Goal: Obtain resource: Obtain resource

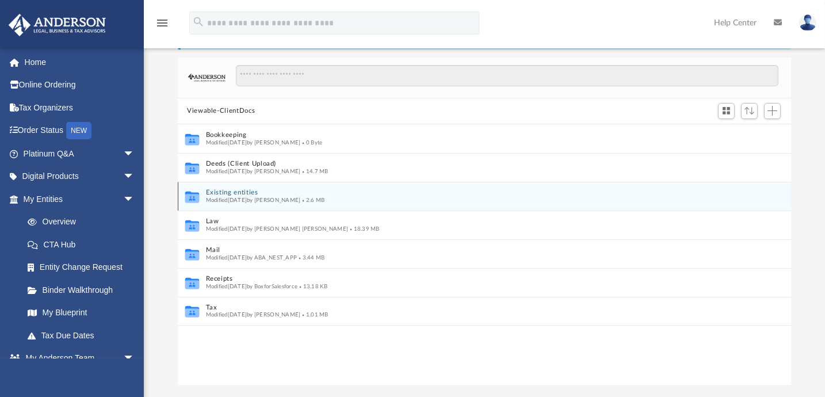
scroll to position [9, 8]
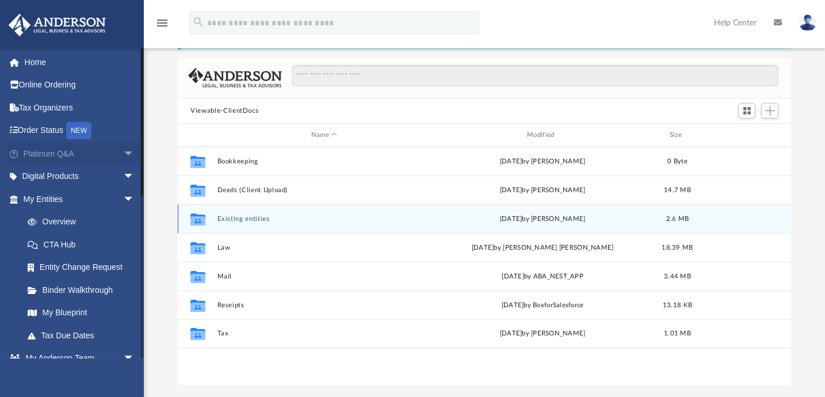
click at [67, 151] on link "Platinum Q&A arrow_drop_down" at bounding box center [80, 153] width 144 height 23
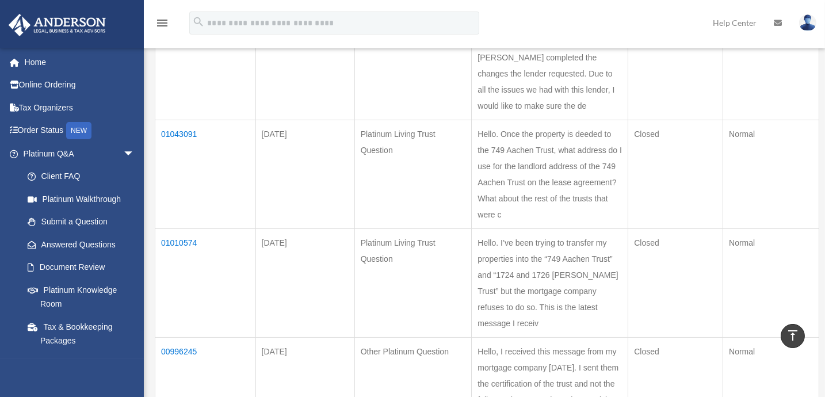
scroll to position [523, 0]
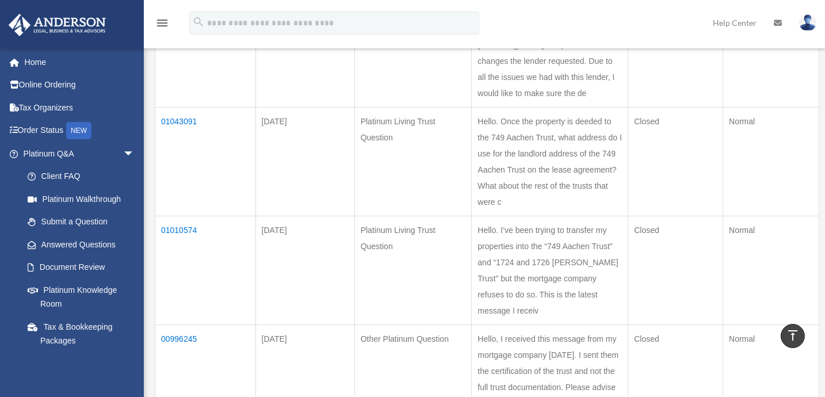
click at [194, 162] on td "01043091" at bounding box center [205, 162] width 101 height 109
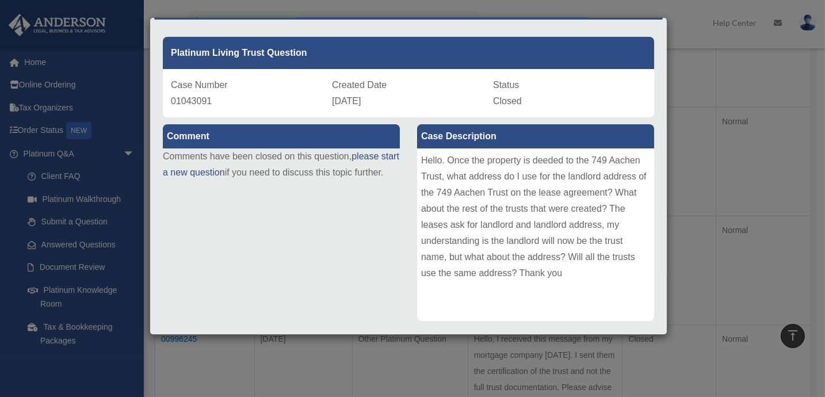
scroll to position [52, 0]
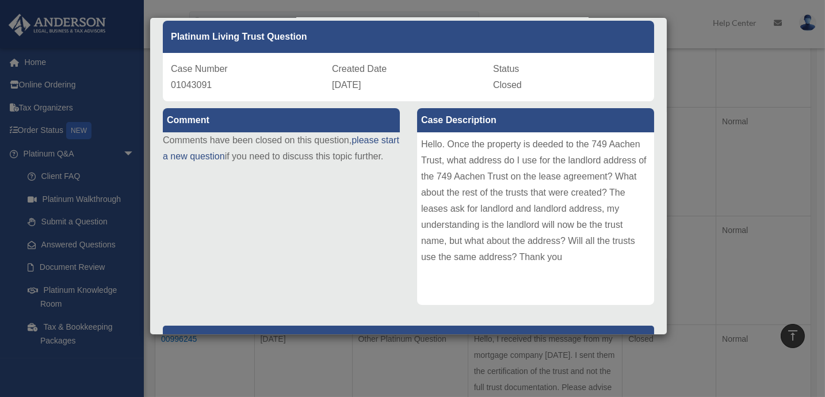
click at [683, 217] on div "Case Detail × Platinum Living Trust Question Case Number 01043091 Created Date …" at bounding box center [412, 198] width 825 height 397
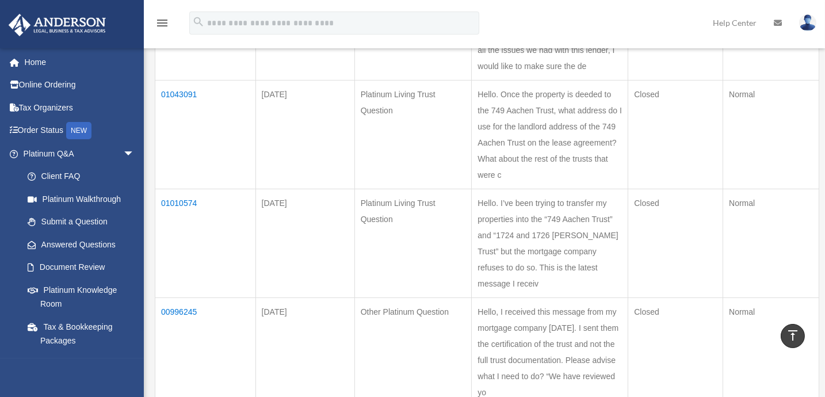
scroll to position [575, 0]
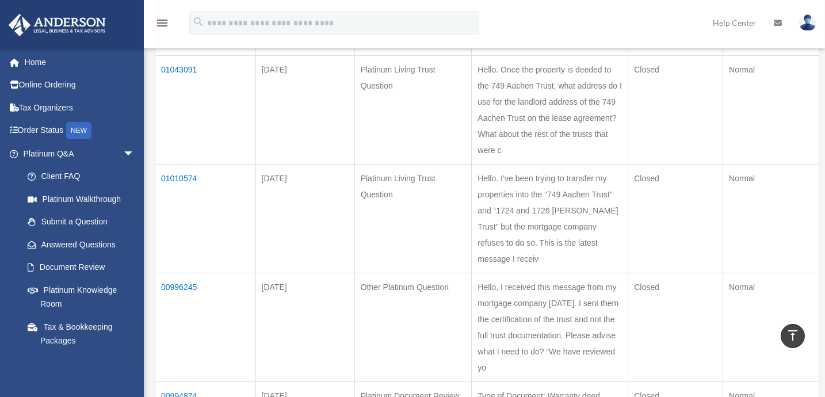
click at [179, 228] on td "01010574" at bounding box center [205, 219] width 101 height 109
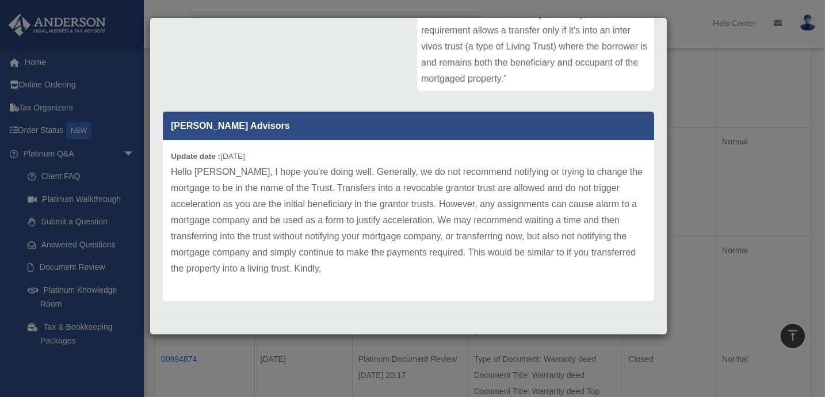
scroll to position [627, 0]
click at [778, 182] on div "Case Detail × Platinum Living Trust Question Case Number 01010574 Created Date …" at bounding box center [412, 198] width 825 height 397
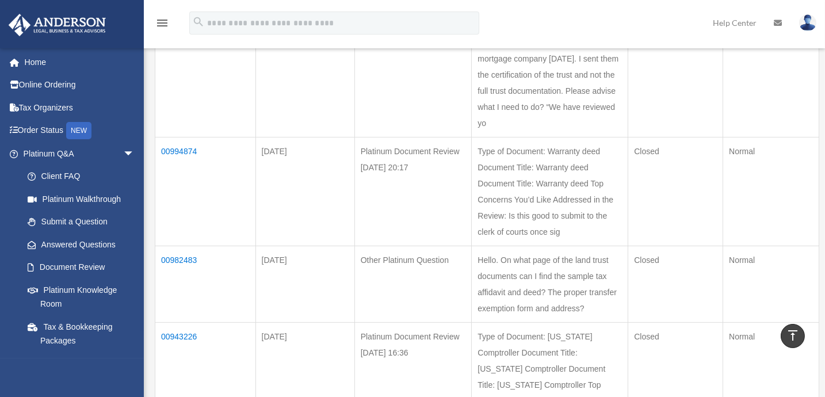
scroll to position [837, 0]
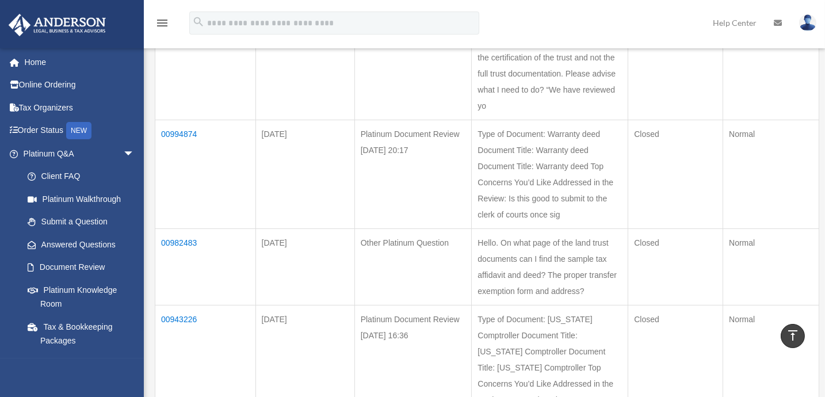
click at [181, 176] on td "00994874" at bounding box center [205, 174] width 101 height 109
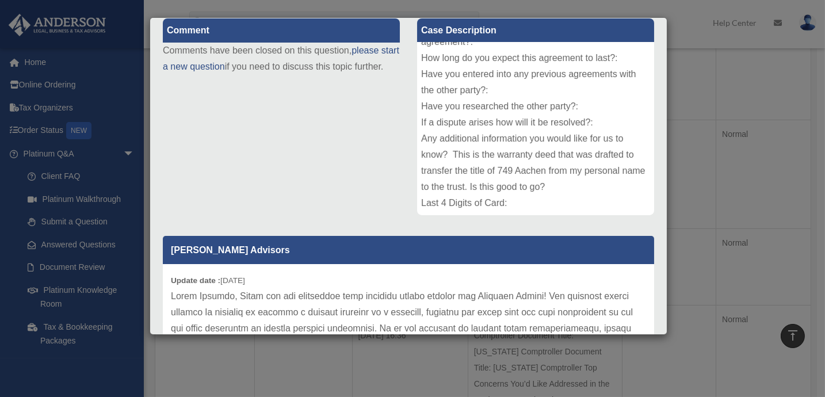
scroll to position [117, 0]
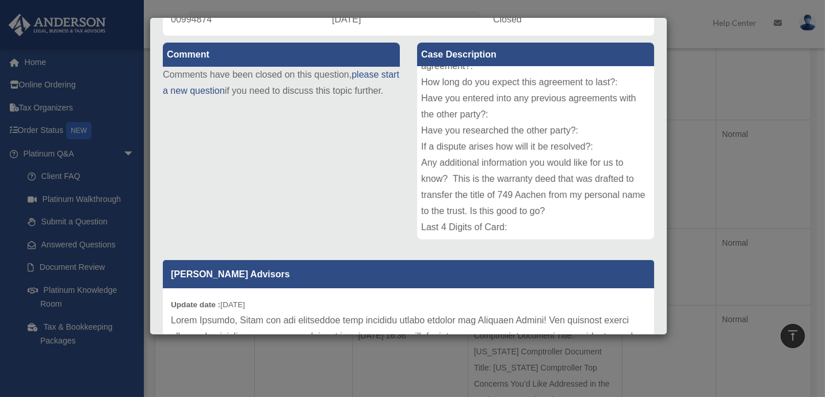
click at [747, 193] on div "Case Detail × Platinum Document Review 06/03/2025 20:17 Case Number 00994874 Cr…" at bounding box center [412, 198] width 825 height 397
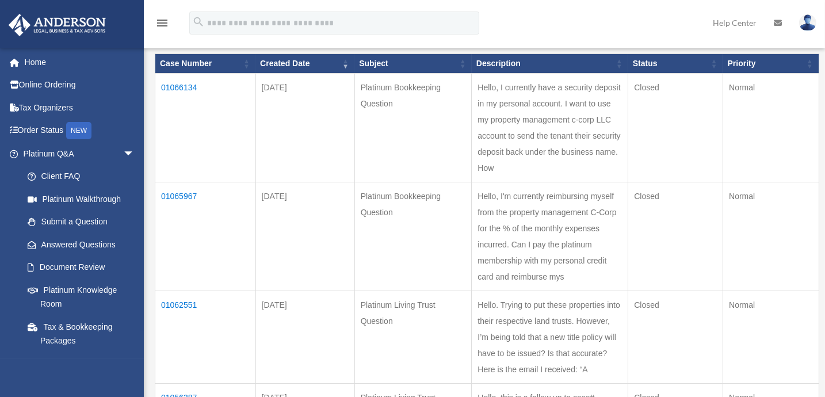
scroll to position [157, 0]
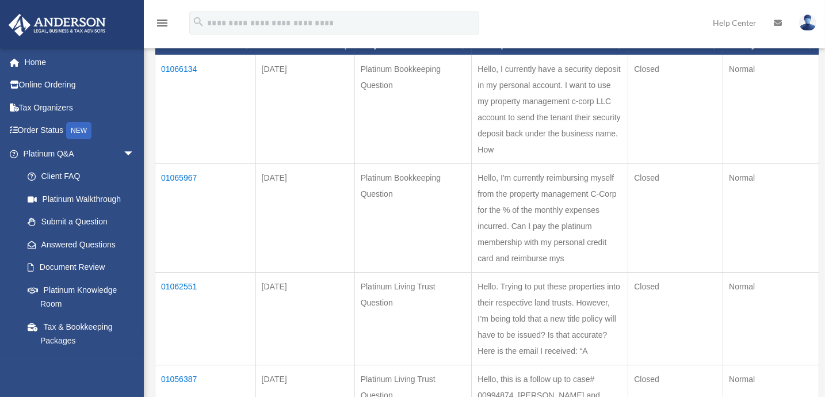
click at [180, 193] on td "01065967" at bounding box center [205, 218] width 101 height 109
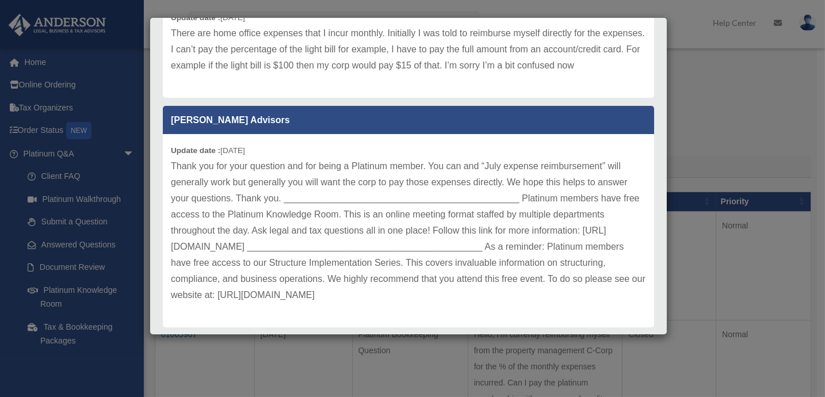
scroll to position [488, 0]
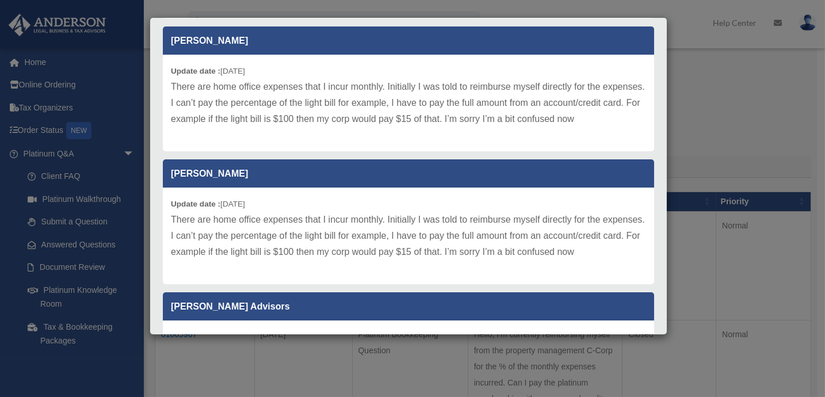
click at [719, 172] on div "Case Detail × Platinum Bookkeeping Question Case Number 01065967 Created Date A…" at bounding box center [412, 198] width 825 height 397
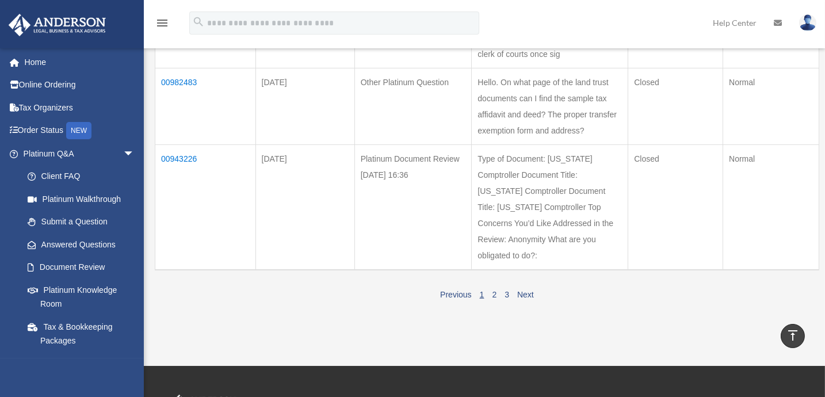
scroll to position [982, 0]
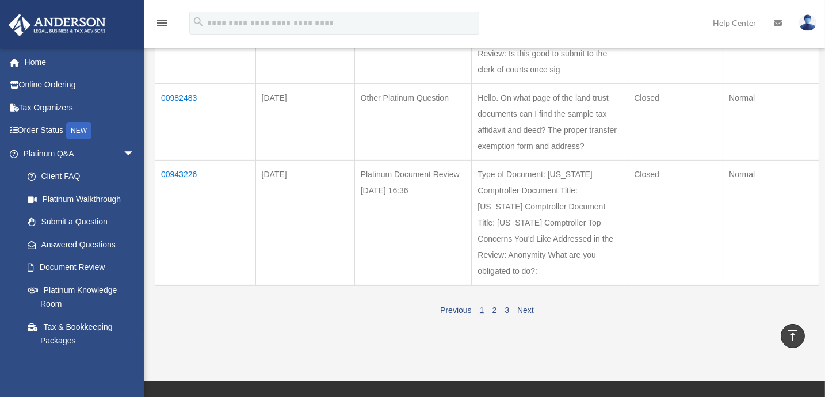
click at [198, 144] on td "00982483" at bounding box center [205, 122] width 101 height 77
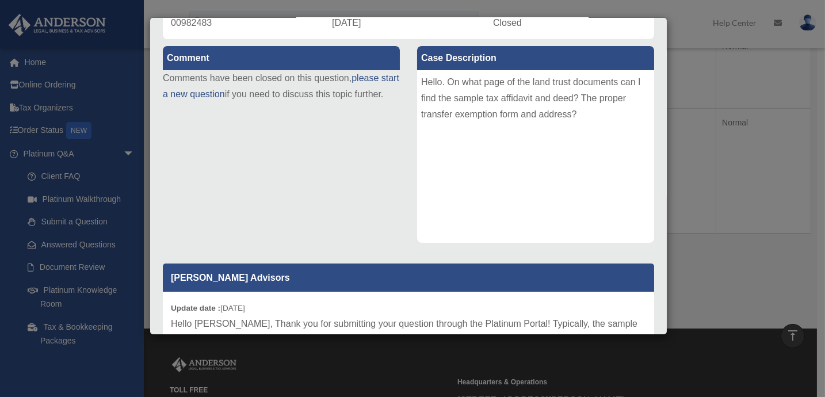
scroll to position [0, 0]
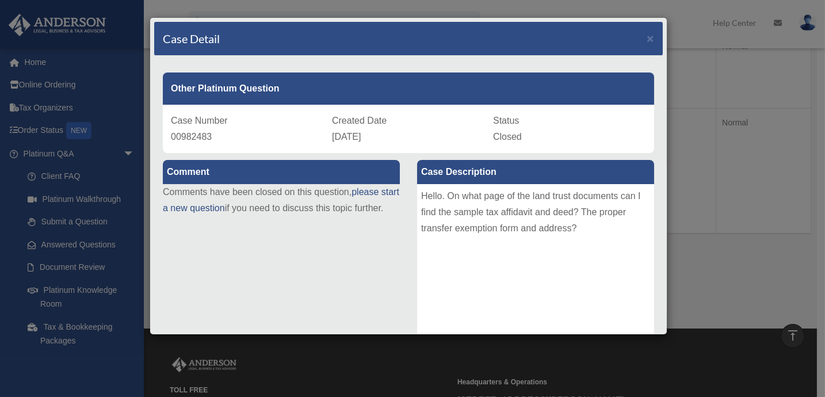
click at [744, 261] on div "Case Detail × Other Platinum Question Case Number 00982483 Created Date May 23,…" at bounding box center [412, 198] width 825 height 397
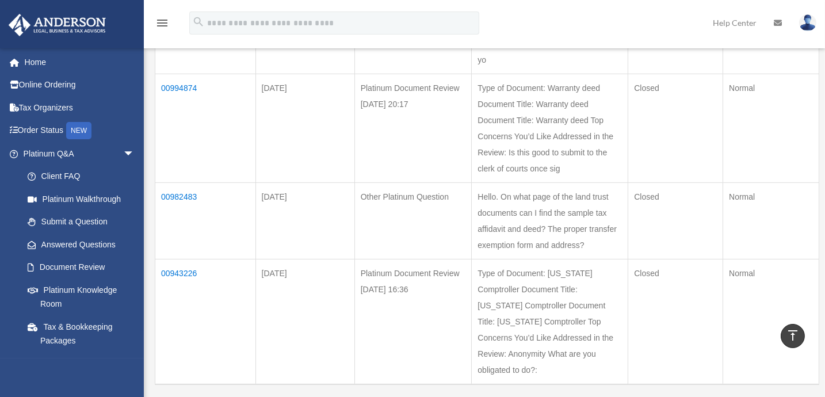
scroll to position [877, 0]
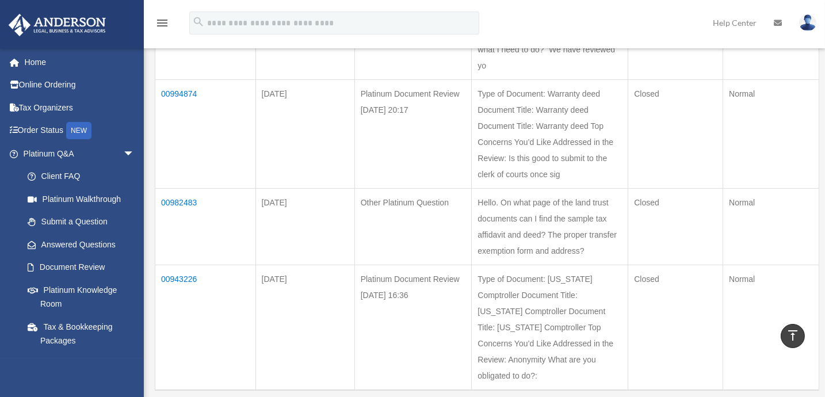
click at [203, 138] on td "00994874" at bounding box center [205, 134] width 101 height 109
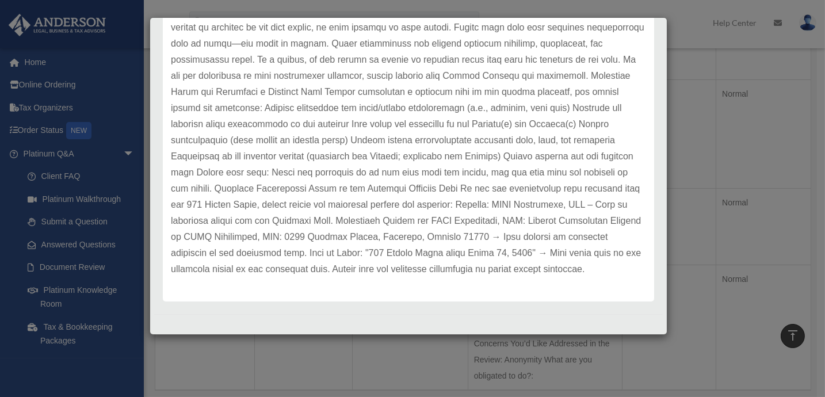
scroll to position [588, 0]
click at [751, 151] on div "Case Detail × Platinum Document Review 06/03/2025 20:17 Case Number 00994874 Cr…" at bounding box center [412, 198] width 825 height 397
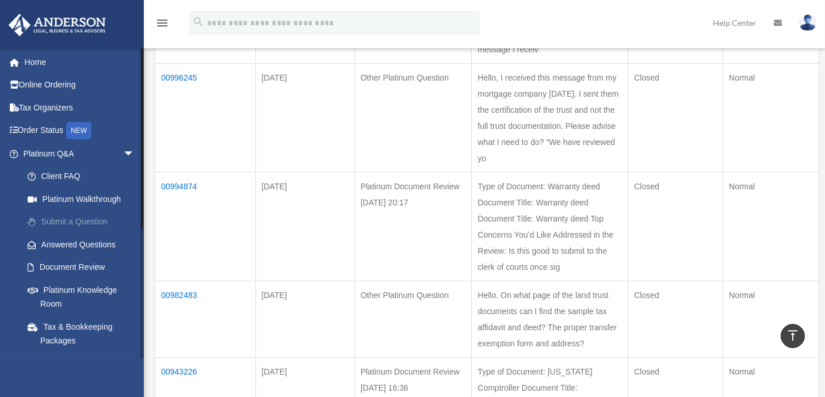
scroll to position [772, 0]
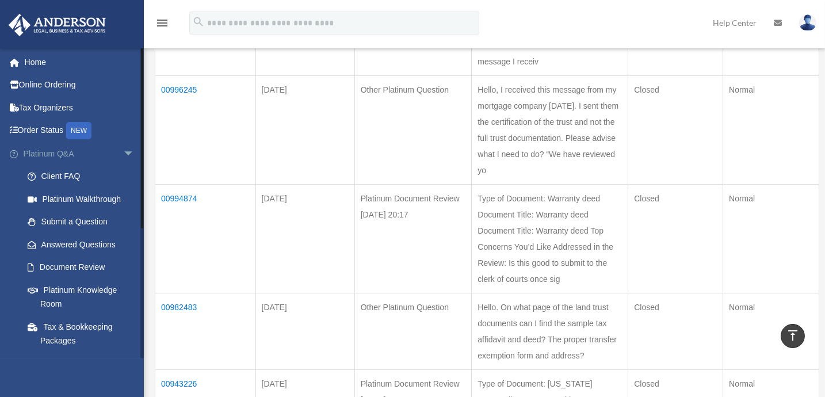
click at [124, 152] on span "arrow_drop_down" at bounding box center [134, 154] width 23 height 24
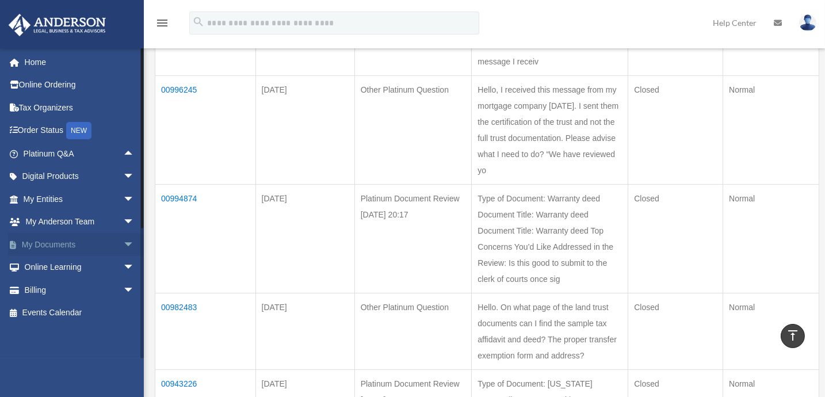
click at [123, 241] on span "arrow_drop_down" at bounding box center [134, 245] width 23 height 24
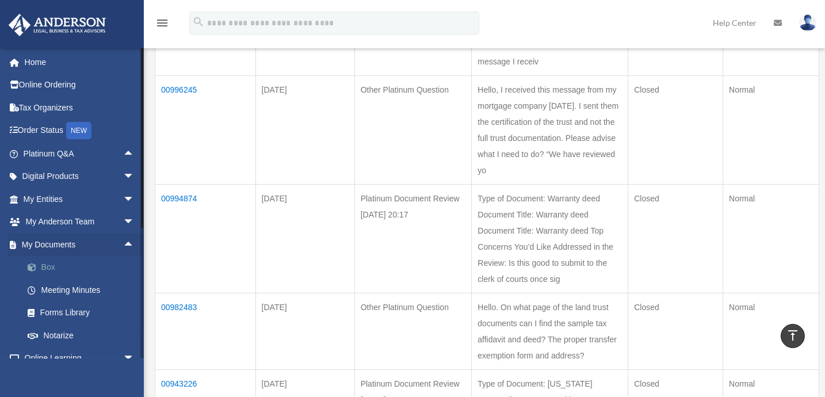
click at [44, 266] on link "Box" at bounding box center [84, 267] width 136 height 23
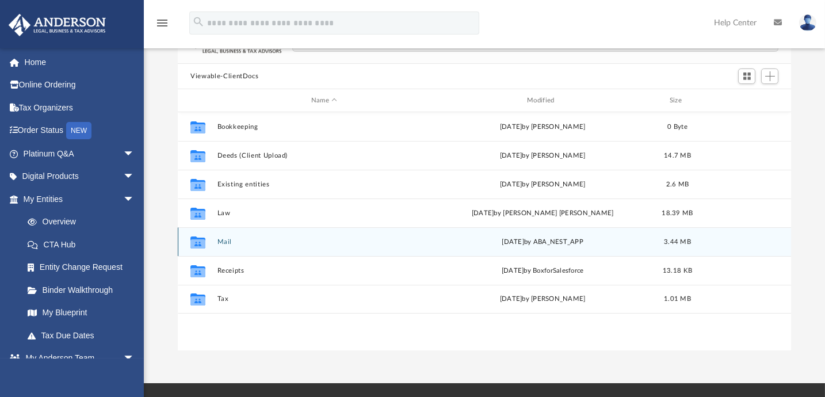
scroll to position [104, 0]
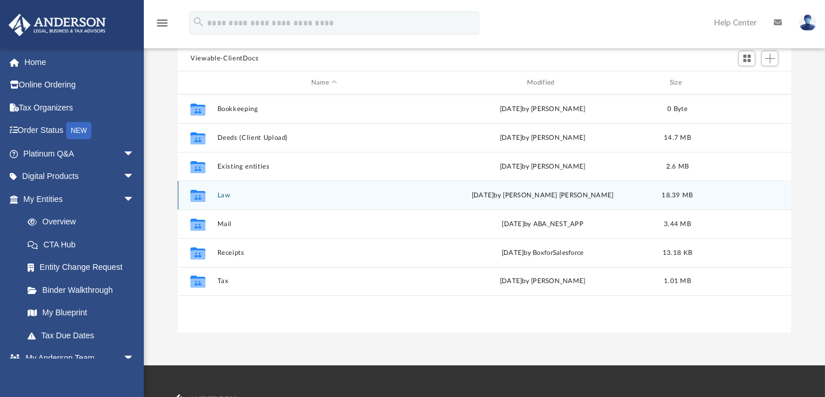
click at [224, 194] on button "Law" at bounding box center [323, 195] width 213 height 7
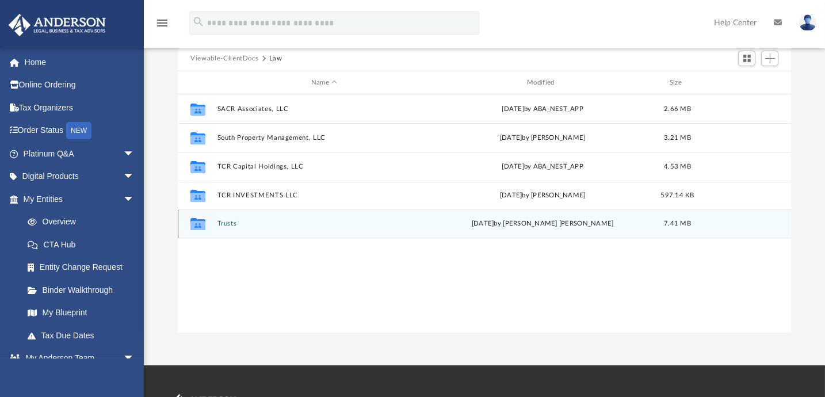
click at [224, 225] on button "Trusts" at bounding box center [323, 223] width 213 height 7
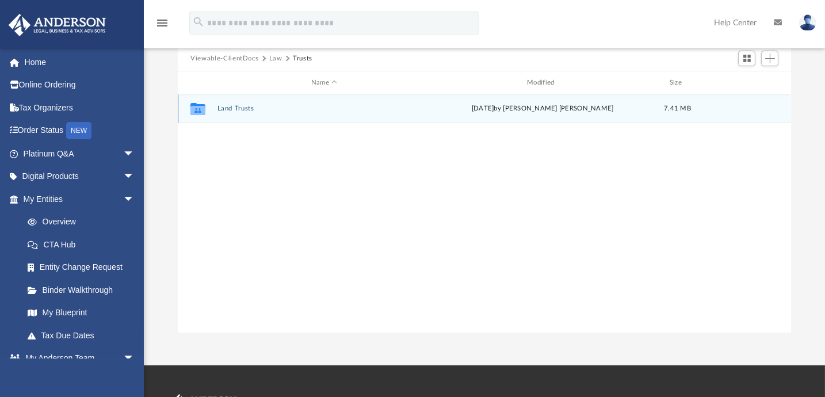
click at [234, 108] on button "Land Trusts" at bounding box center [323, 108] width 213 height 7
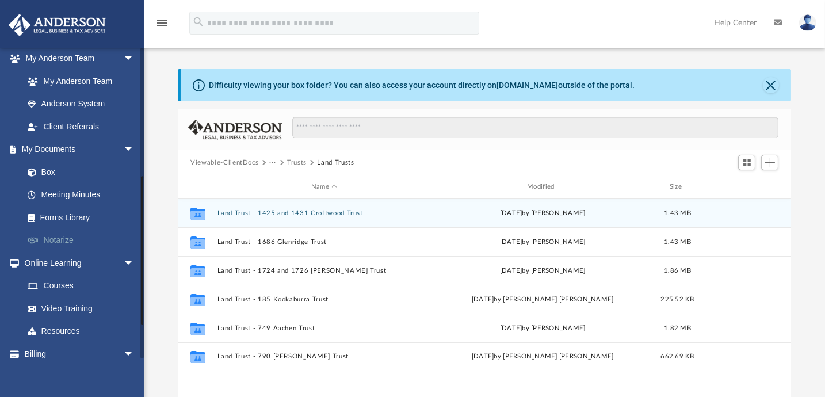
scroll to position [314, 0]
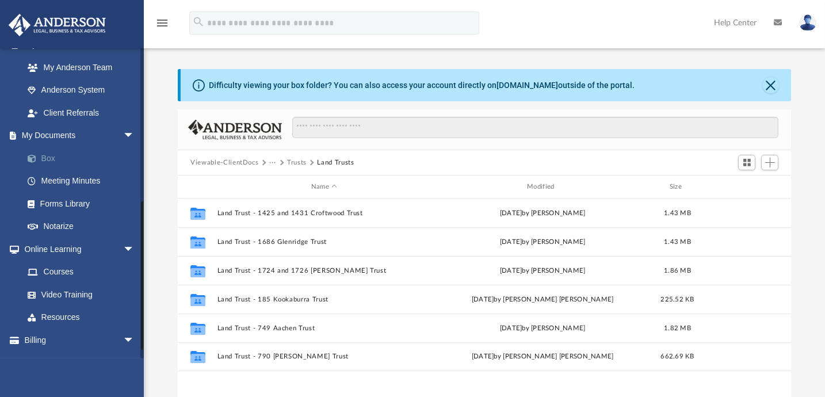
click at [50, 158] on link "Box" at bounding box center [84, 158] width 136 height 23
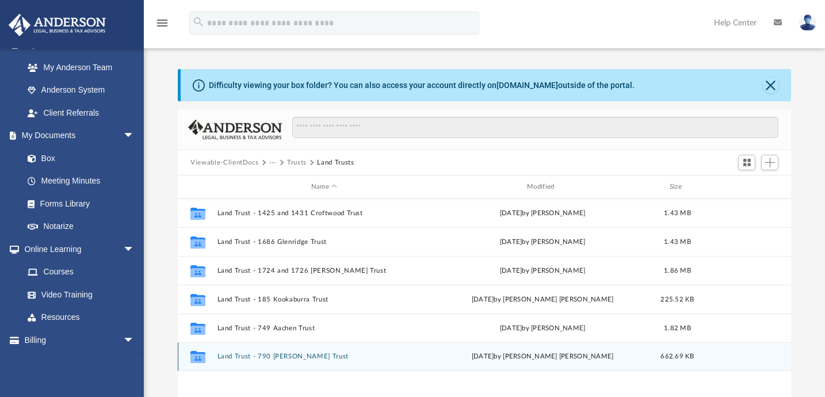
click at [258, 354] on button "Land Trust - 790 [PERSON_NAME] Trust" at bounding box center [323, 356] width 213 height 7
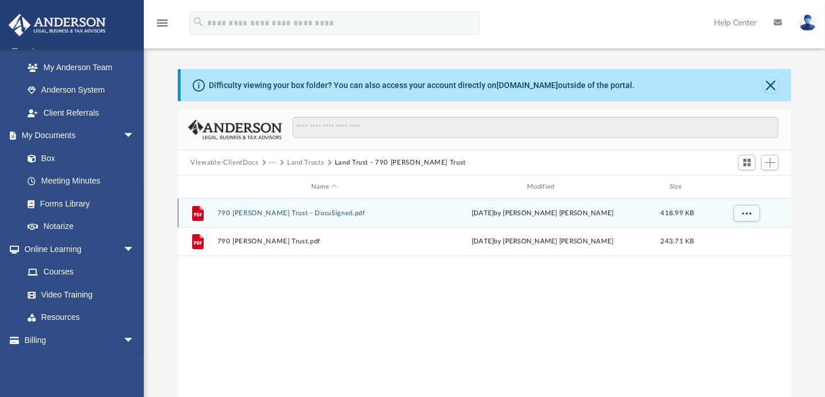
click at [282, 213] on button "790 [PERSON_NAME] Trust - DocuSigned.pdf" at bounding box center [323, 212] width 213 height 7
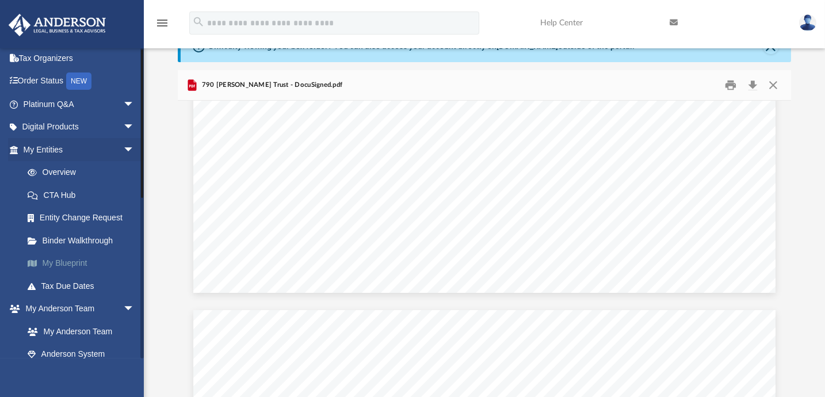
scroll to position [0, 0]
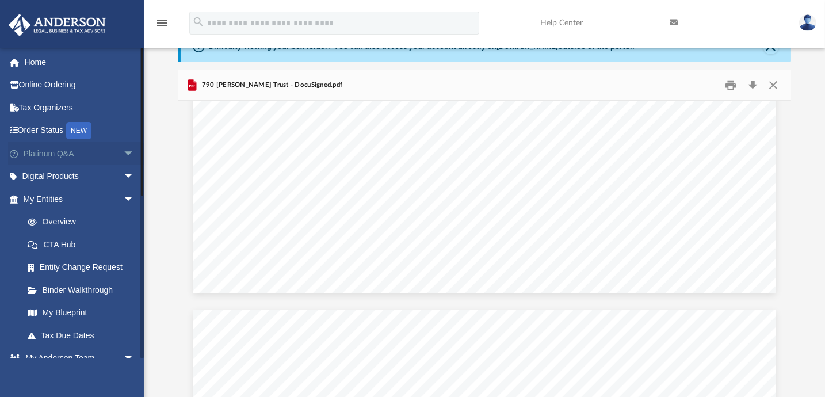
click at [123, 151] on span "arrow_drop_down" at bounding box center [134, 154] width 23 height 24
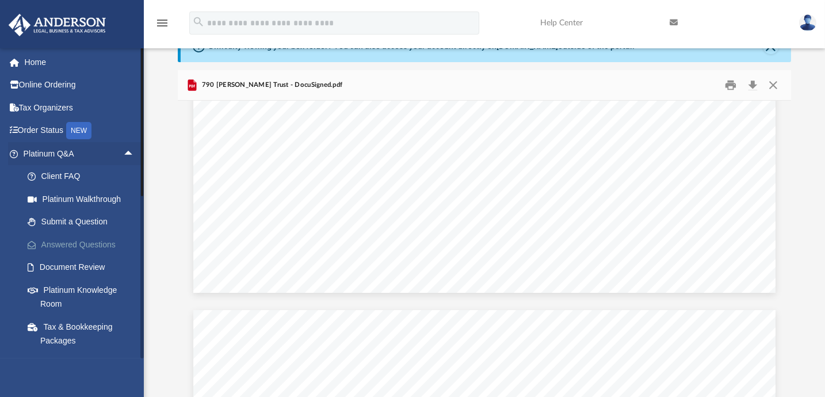
click at [73, 245] on link "Answered Questions" at bounding box center [84, 244] width 136 height 23
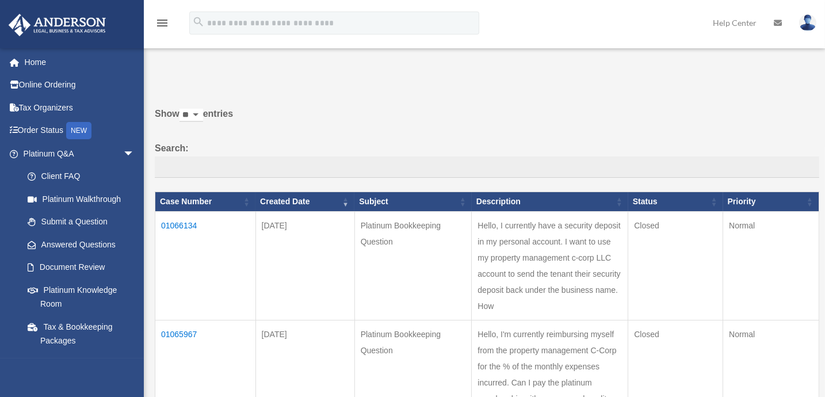
click at [193, 117] on select "** ** ** ***" at bounding box center [192, 115] width 24 height 13
select select "***"
click at [182, 109] on select "** ** ** ***" at bounding box center [192, 115] width 24 height 13
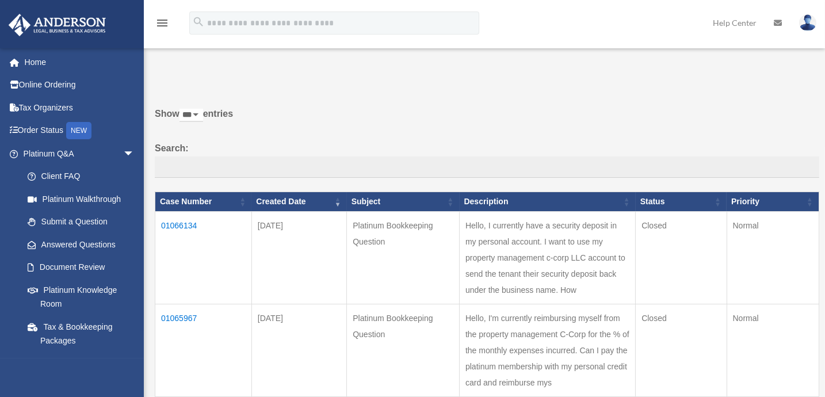
click at [514, 148] on label "Search:" at bounding box center [487, 159] width 665 height 38
click at [514, 157] on input "Search:" at bounding box center [487, 168] width 665 height 22
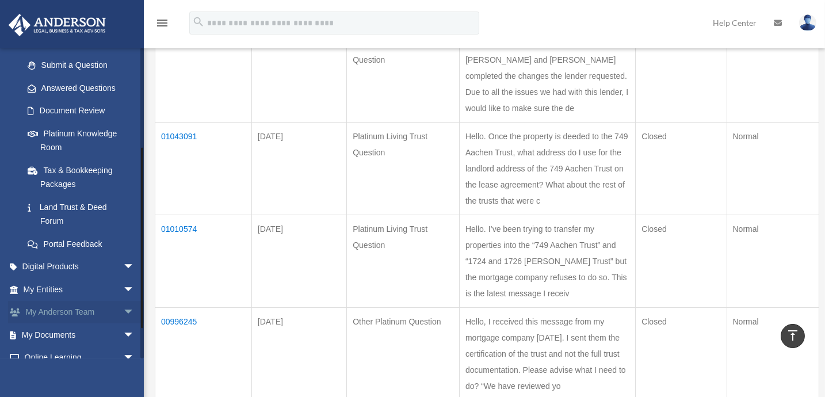
scroll to position [215, 0]
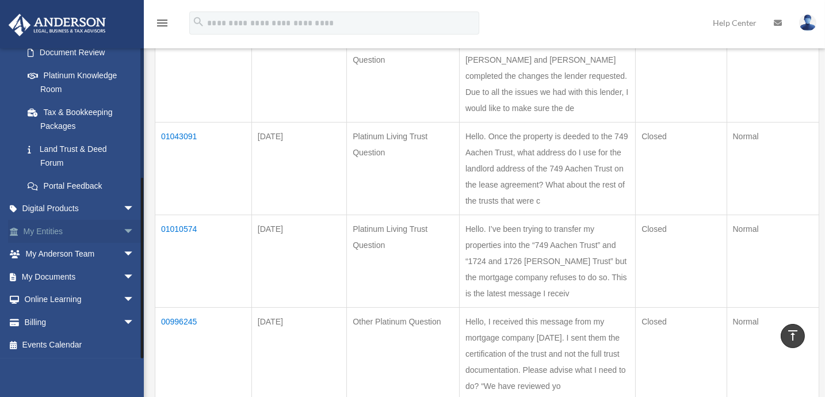
click at [123, 227] on span "arrow_drop_down" at bounding box center [134, 232] width 23 height 24
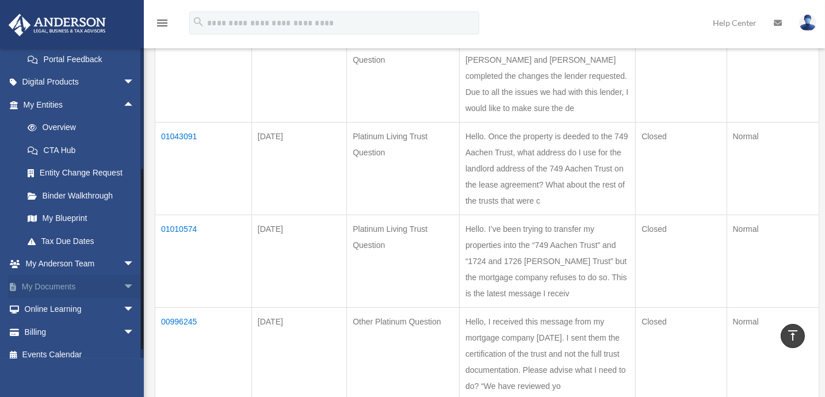
scroll to position [351, 0]
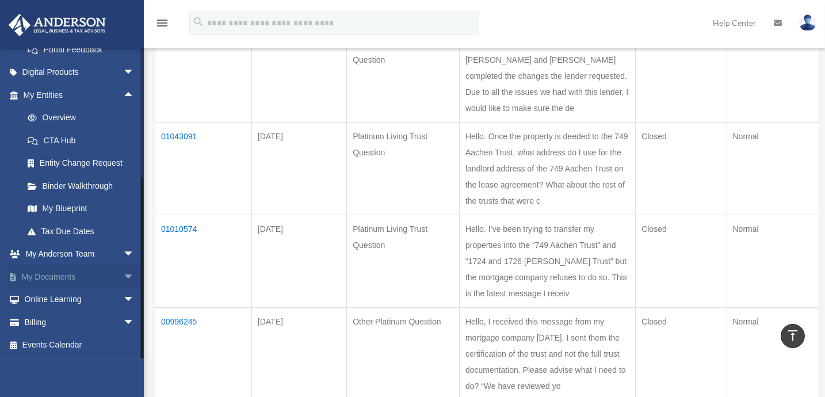
click at [123, 272] on span "arrow_drop_down" at bounding box center [134, 277] width 23 height 24
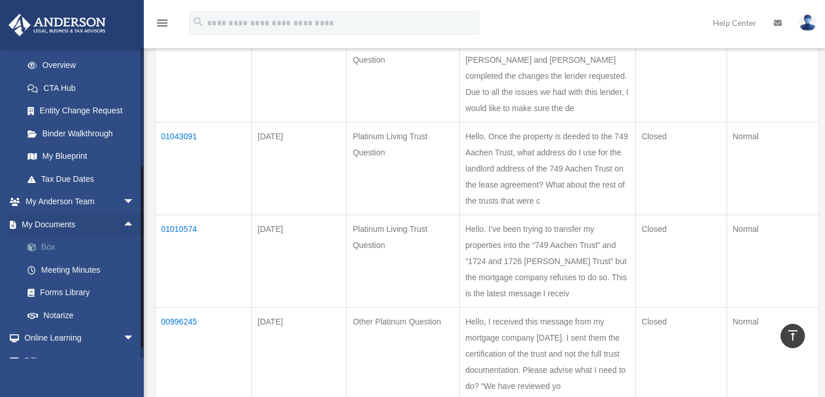
click at [36, 246] on span at bounding box center [37, 247] width 7 height 8
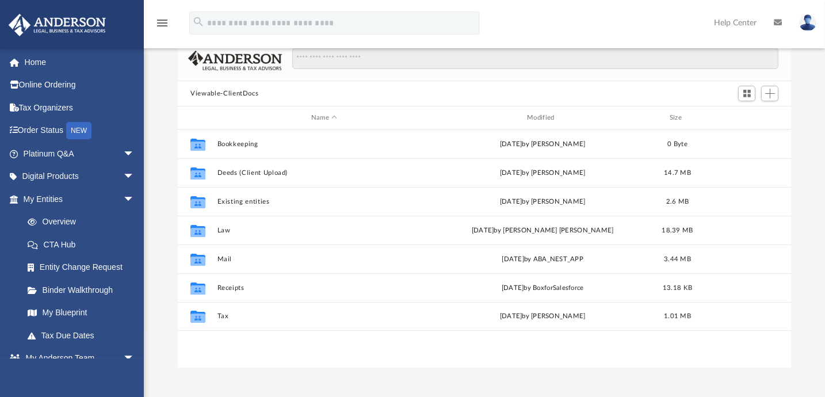
scroll to position [52, 0]
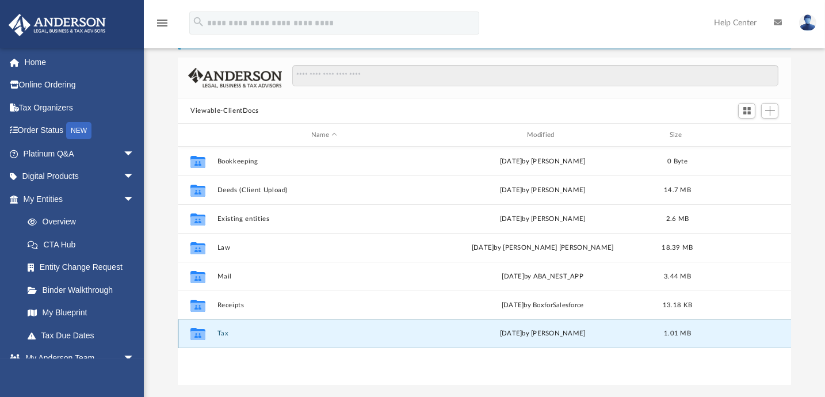
click at [223, 331] on button "Tax" at bounding box center [323, 333] width 213 height 7
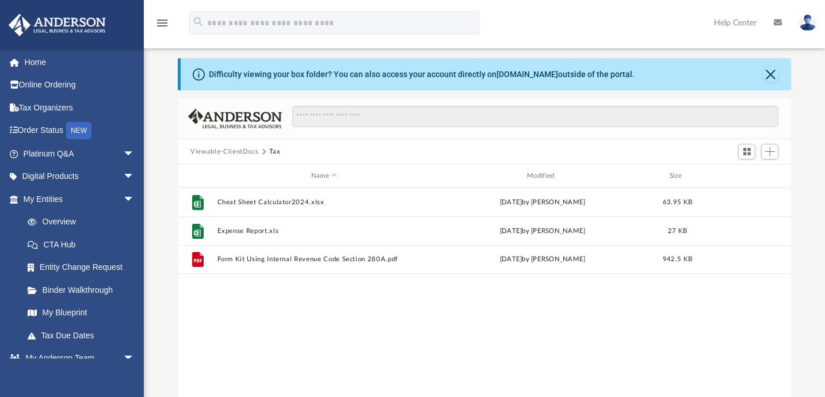
scroll to position [0, 0]
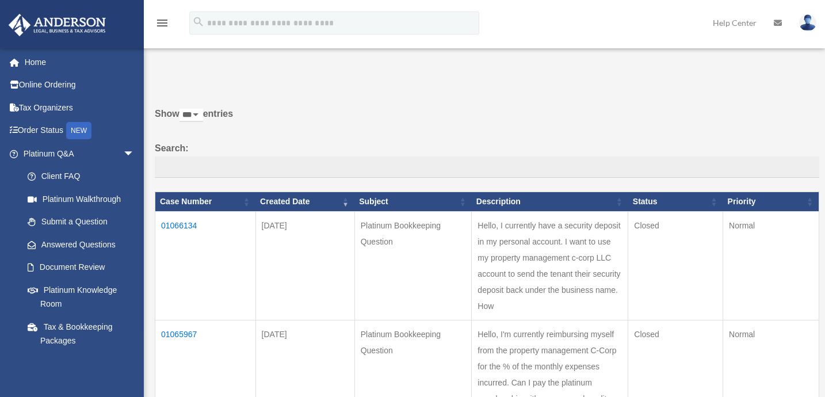
select select "***"
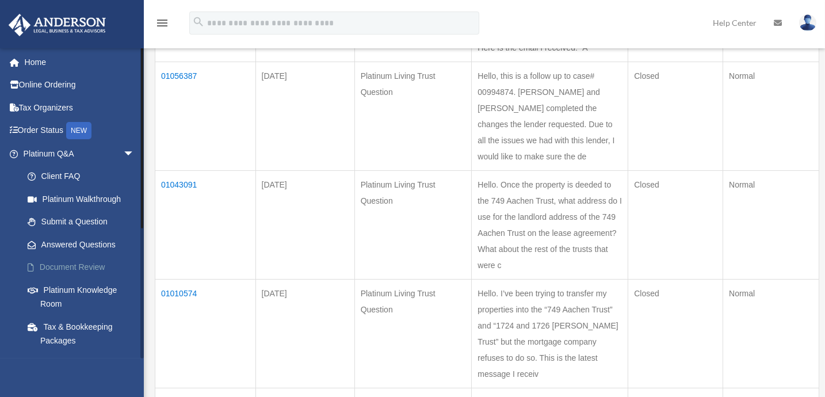
scroll to position [460, 0]
click at [123, 154] on span "arrow_drop_down" at bounding box center [134, 154] width 23 height 24
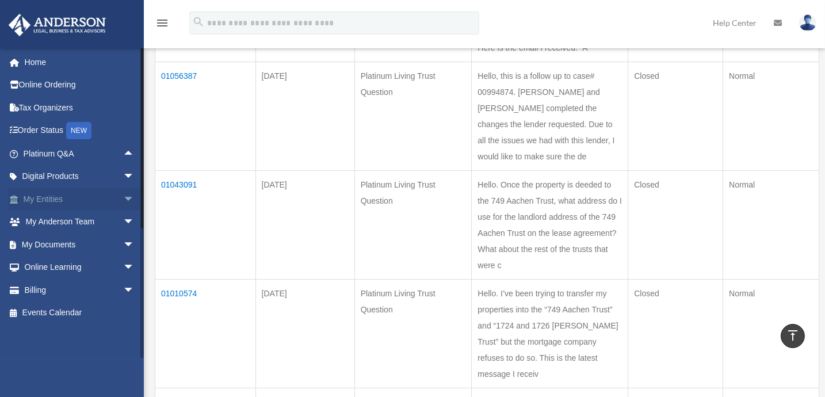
click at [123, 197] on span "arrow_drop_down" at bounding box center [134, 200] width 23 height 24
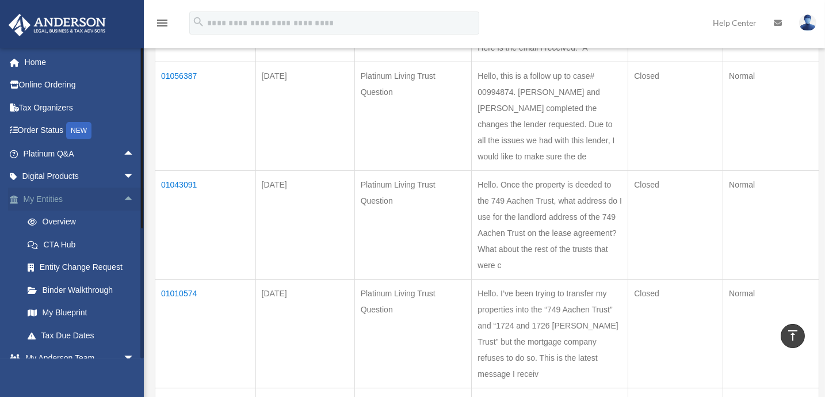
click at [123, 197] on span "arrow_drop_up" at bounding box center [134, 200] width 23 height 24
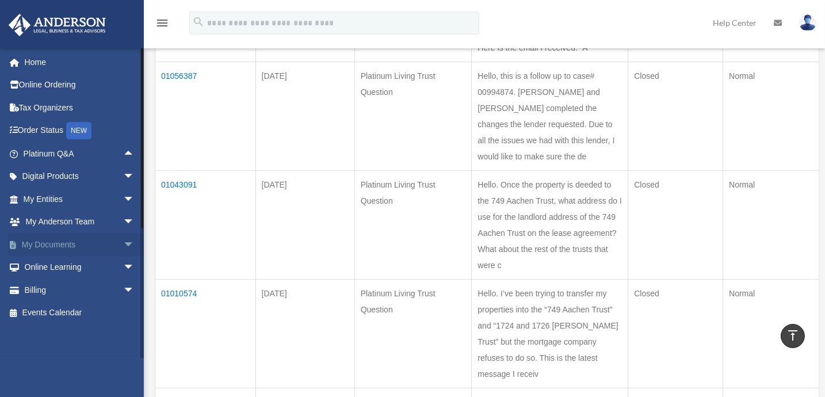
click at [123, 239] on span "arrow_drop_down" at bounding box center [134, 245] width 23 height 24
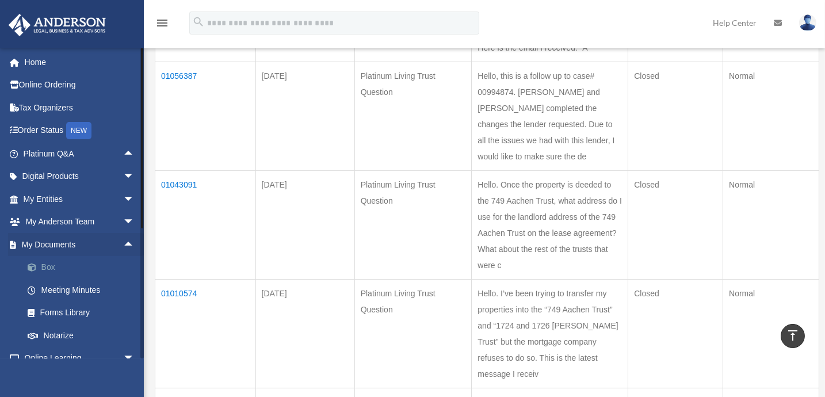
click at [43, 268] on link "Box" at bounding box center [84, 267] width 136 height 23
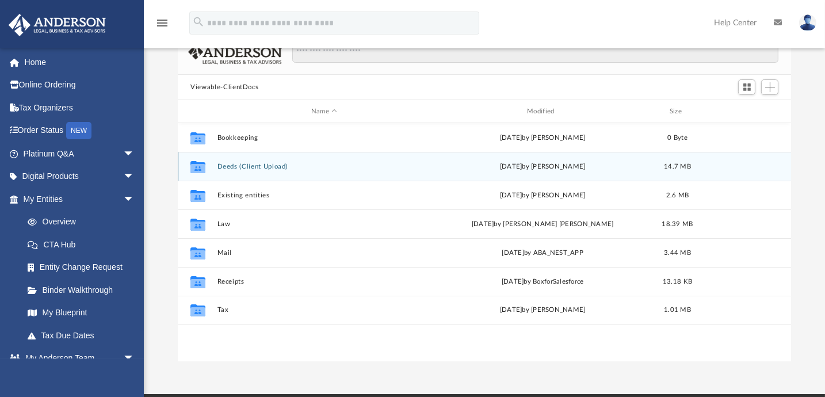
scroll to position [104, 0]
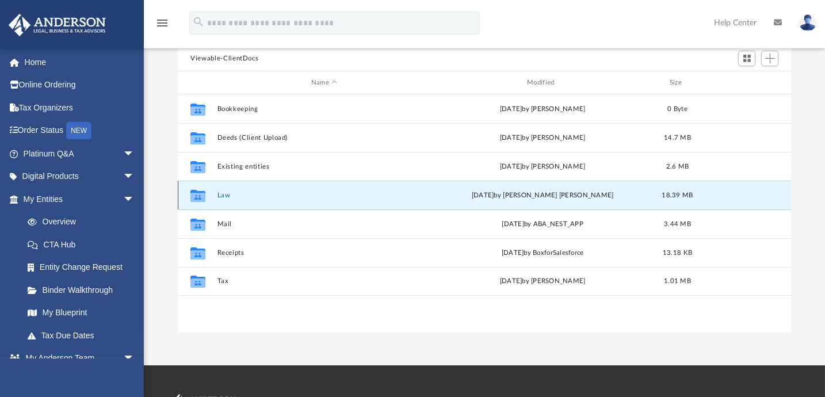
click at [225, 195] on button "Law" at bounding box center [323, 195] width 213 height 7
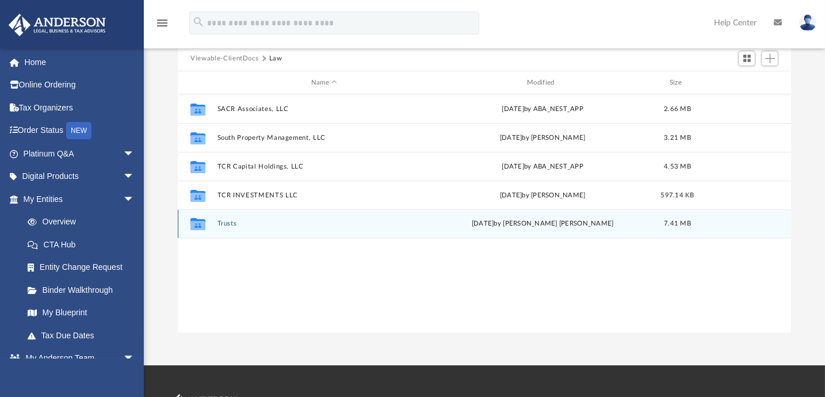
click at [231, 222] on button "Trusts" at bounding box center [323, 223] width 213 height 7
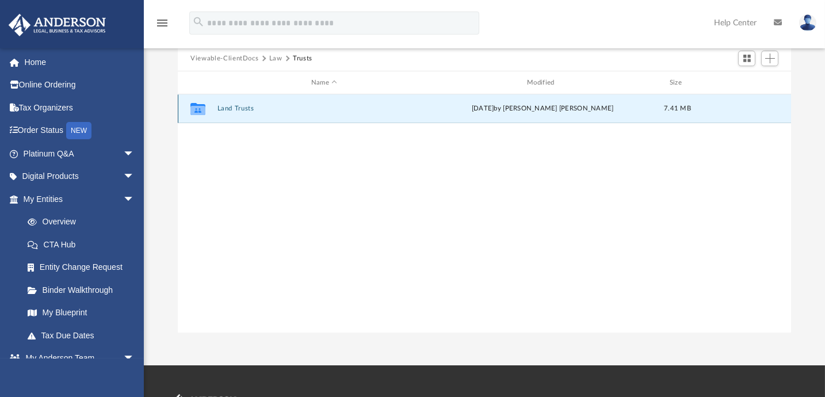
click at [250, 109] on button "Land Trusts" at bounding box center [323, 108] width 213 height 7
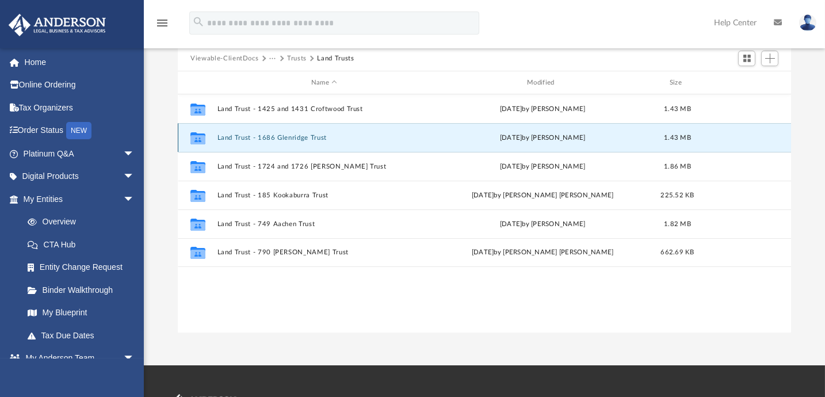
click at [284, 134] on button "Land Trust - 1686 Glenridge Trust" at bounding box center [323, 137] width 213 height 7
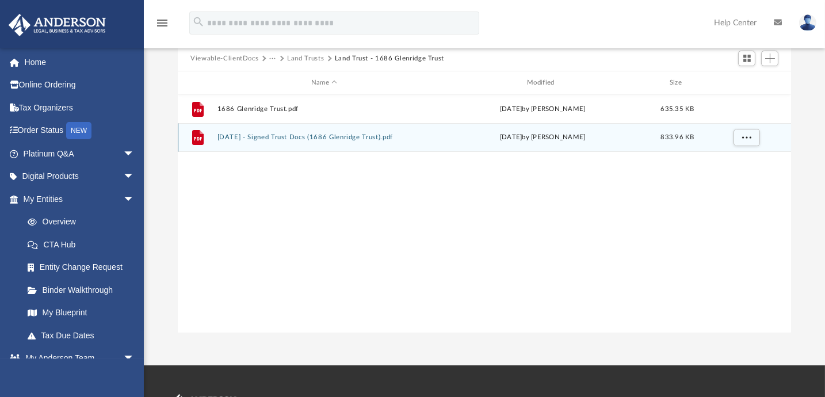
click at [290, 135] on button "2025.04.16 - Signed Trust Docs (1686 Glenridge Trust).pdf" at bounding box center [323, 136] width 213 height 7
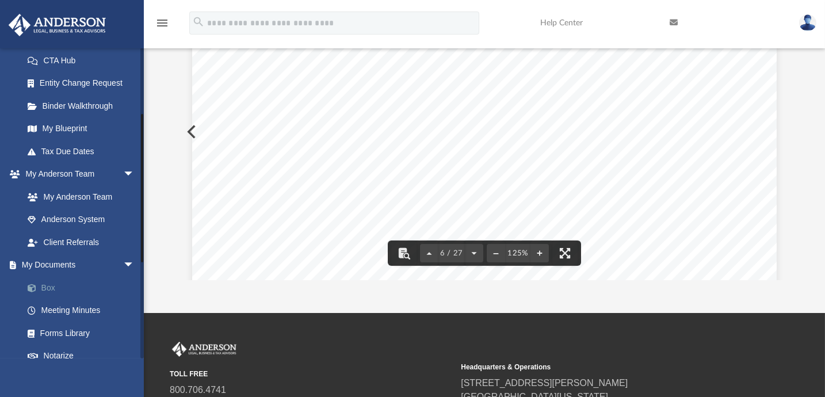
scroll to position [209, 0]
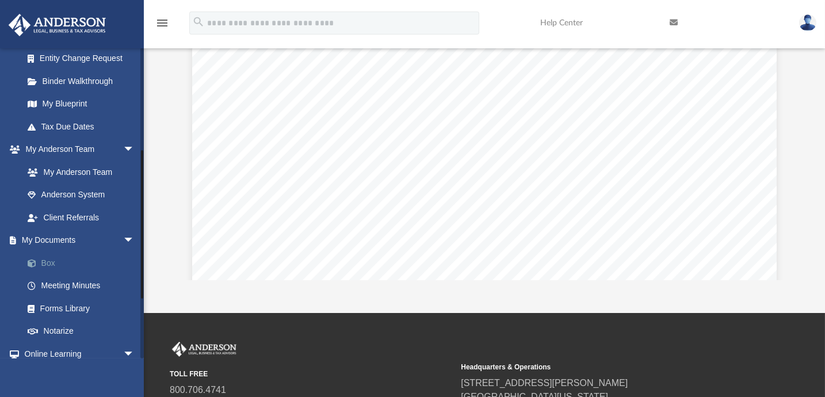
click at [55, 263] on link "Box" at bounding box center [84, 262] width 136 height 23
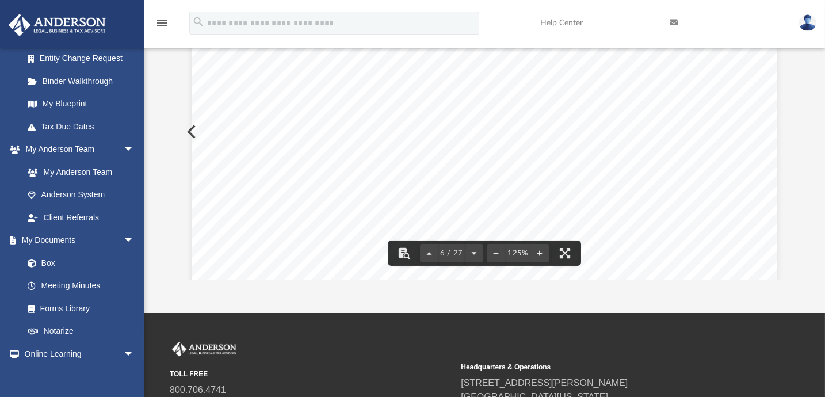
drag, startPoint x: 680, startPoint y: 189, endPoint x: 631, endPoint y: 173, distance: 51.5
click at [631, 173] on div "If Anderson is preparing your deed you can ignore the following information. WA…" at bounding box center [484, 55] width 585 height 757
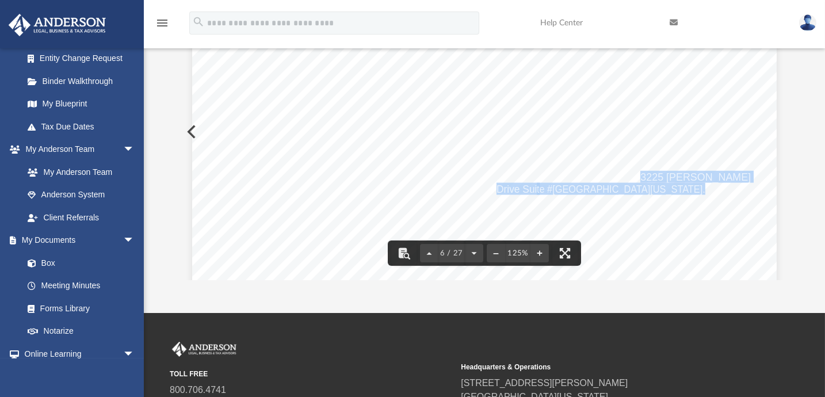
drag, startPoint x: 678, startPoint y: 189, endPoint x: 639, endPoint y: 176, distance: 41.1
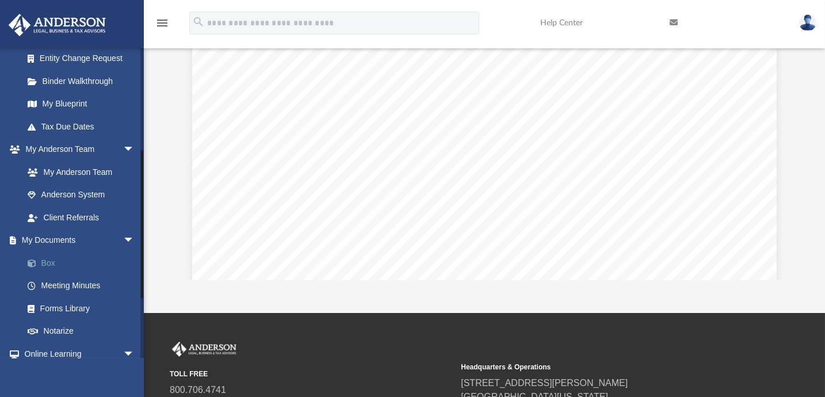
click at [43, 261] on link "Box" at bounding box center [84, 262] width 136 height 23
click at [56, 277] on link "Meeting Minutes" at bounding box center [84, 285] width 136 height 23
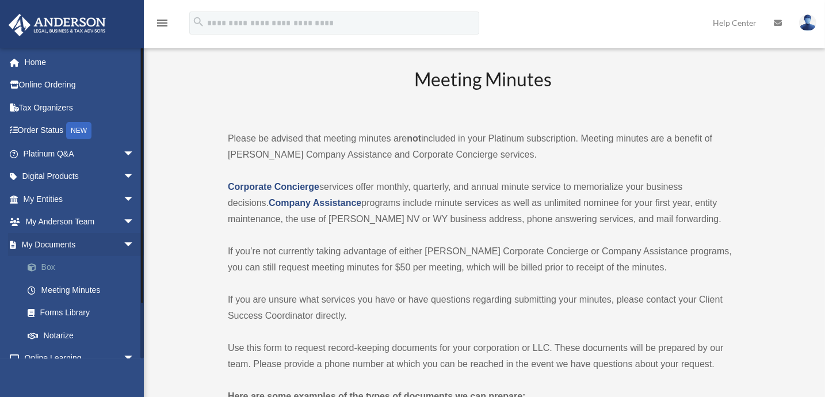
click at [51, 270] on link "Box" at bounding box center [84, 267] width 136 height 23
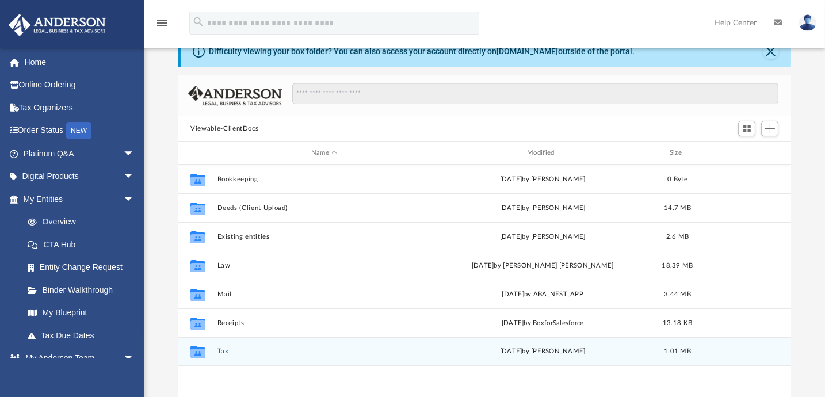
scroll to position [104, 0]
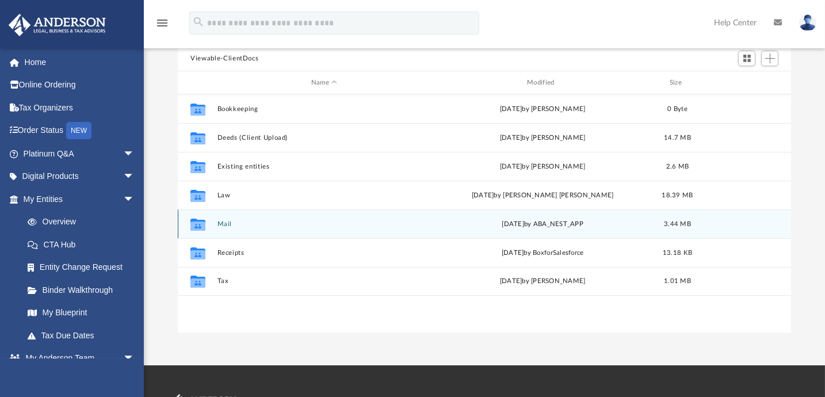
click at [228, 225] on button "Mail" at bounding box center [323, 223] width 213 height 7
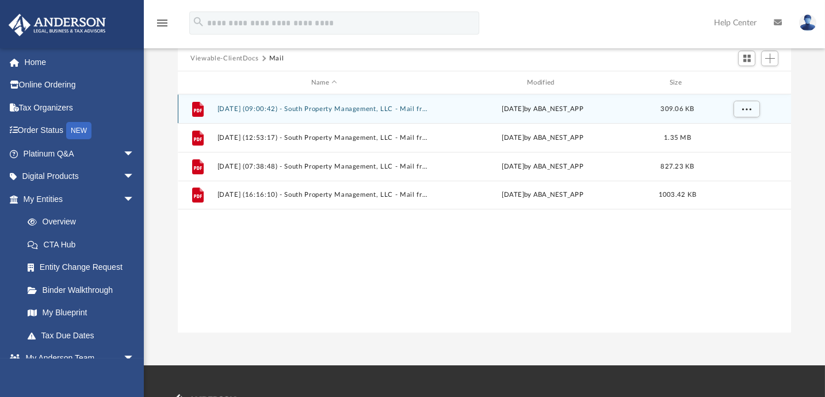
scroll to position [52, 0]
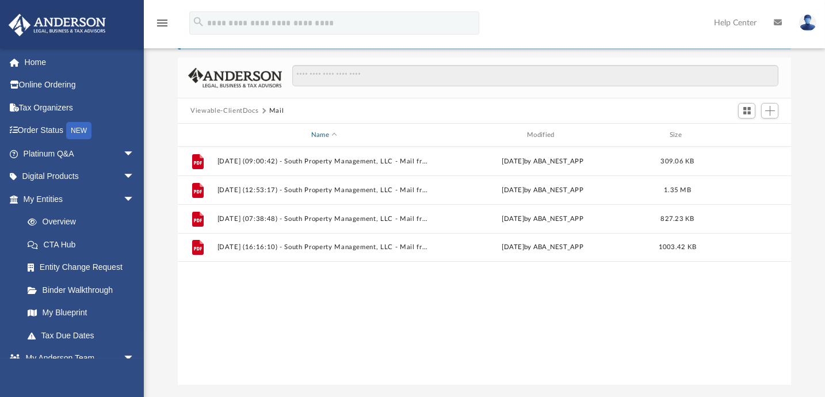
click at [330, 139] on div "Name" at bounding box center [324, 135] width 214 height 10
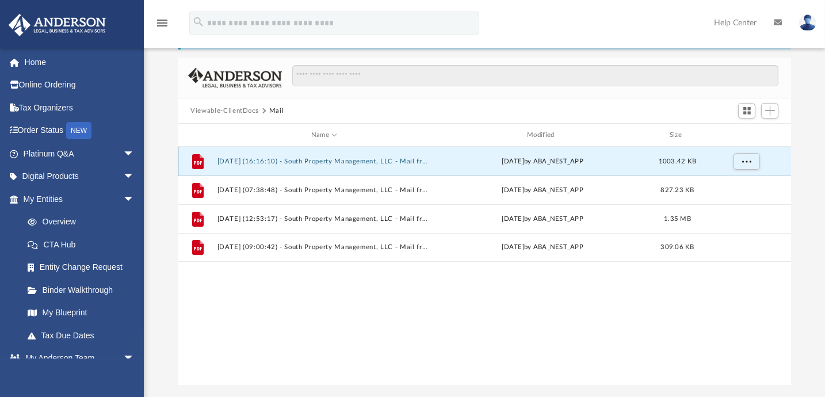
click at [327, 158] on button "2025.08.15 (16:16:10) - South Property Management, LLC - Mail from Customer Con…" at bounding box center [323, 161] width 213 height 7
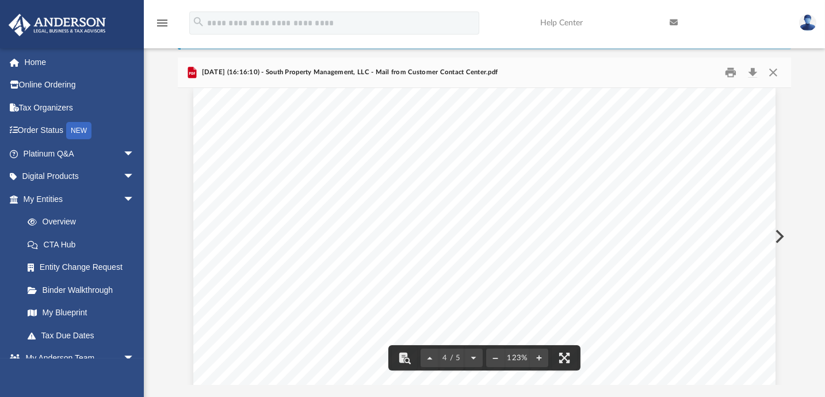
scroll to position [2197, 0]
